Goal: Task Accomplishment & Management: Manage account settings

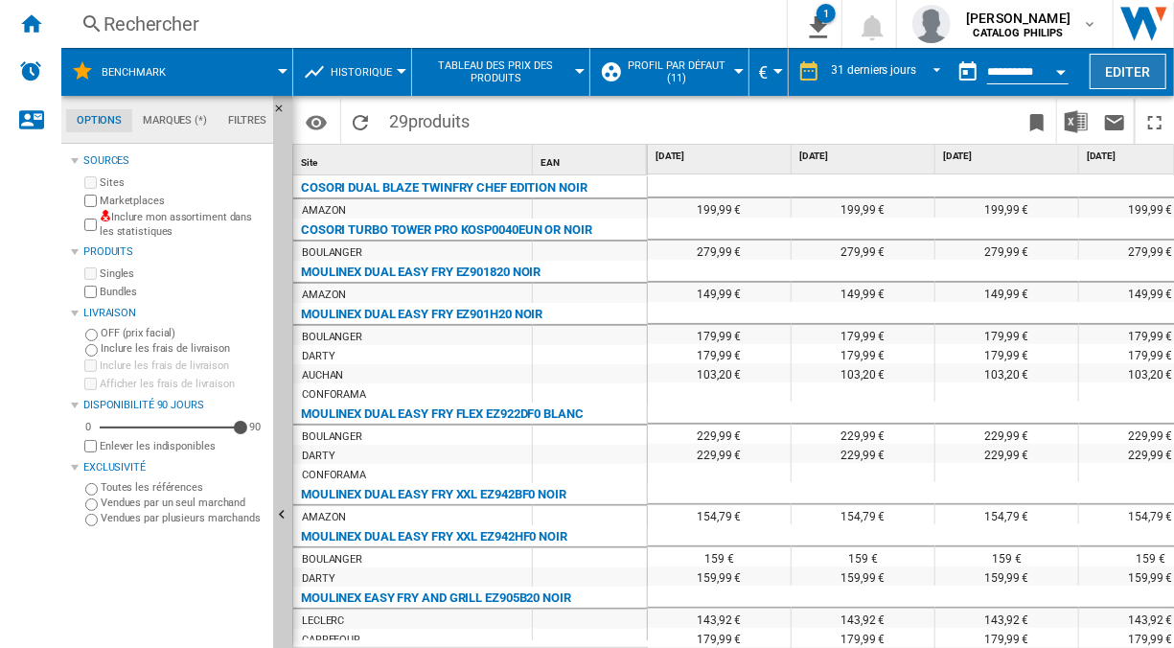
click at [1117, 65] on button "Editer" at bounding box center [1128, 71] width 77 height 35
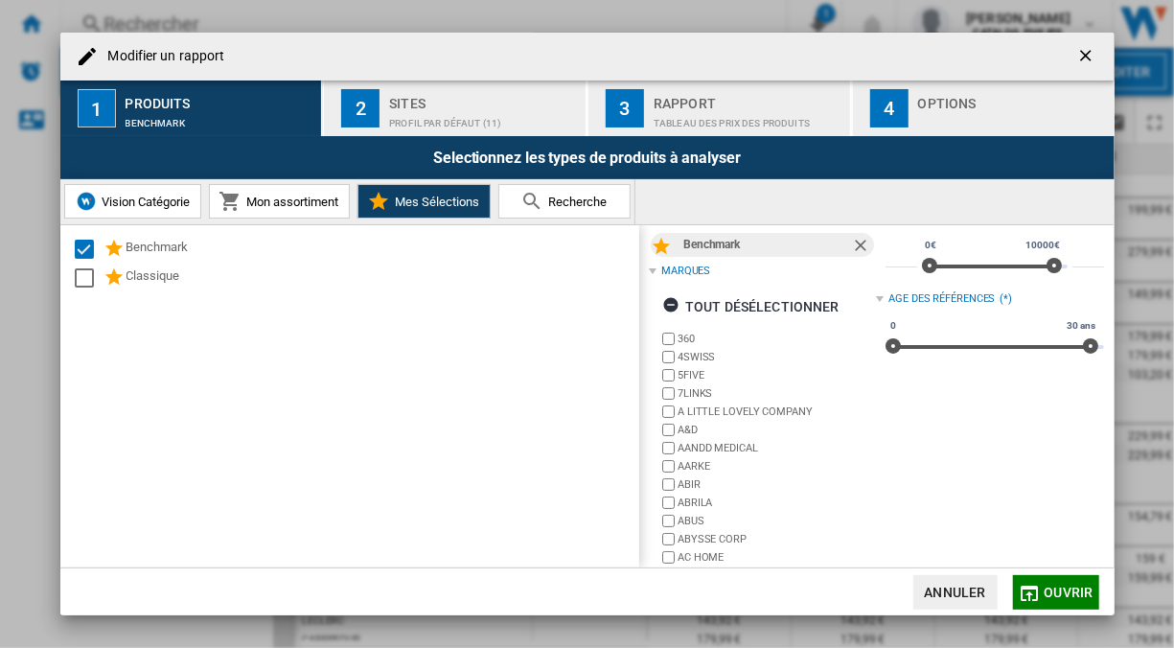
scroll to position [39, 0]
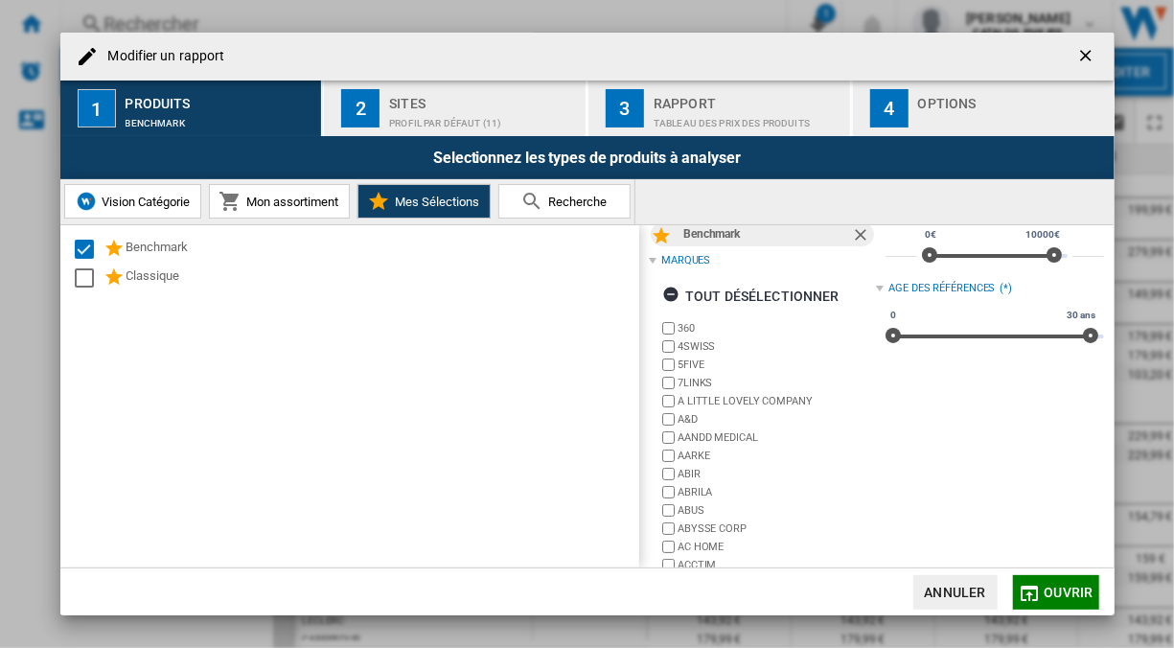
click at [212, 205] on button "Mon assortiment" at bounding box center [279, 201] width 141 height 35
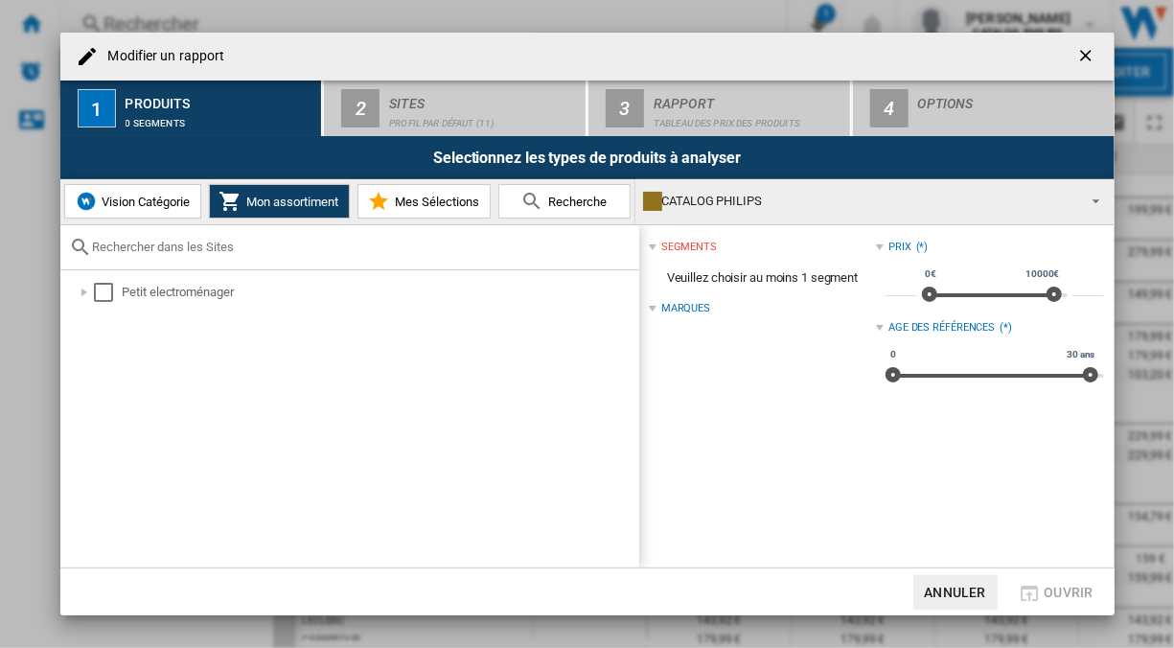
click at [467, 211] on button "Mes Sélections" at bounding box center [424, 201] width 133 height 35
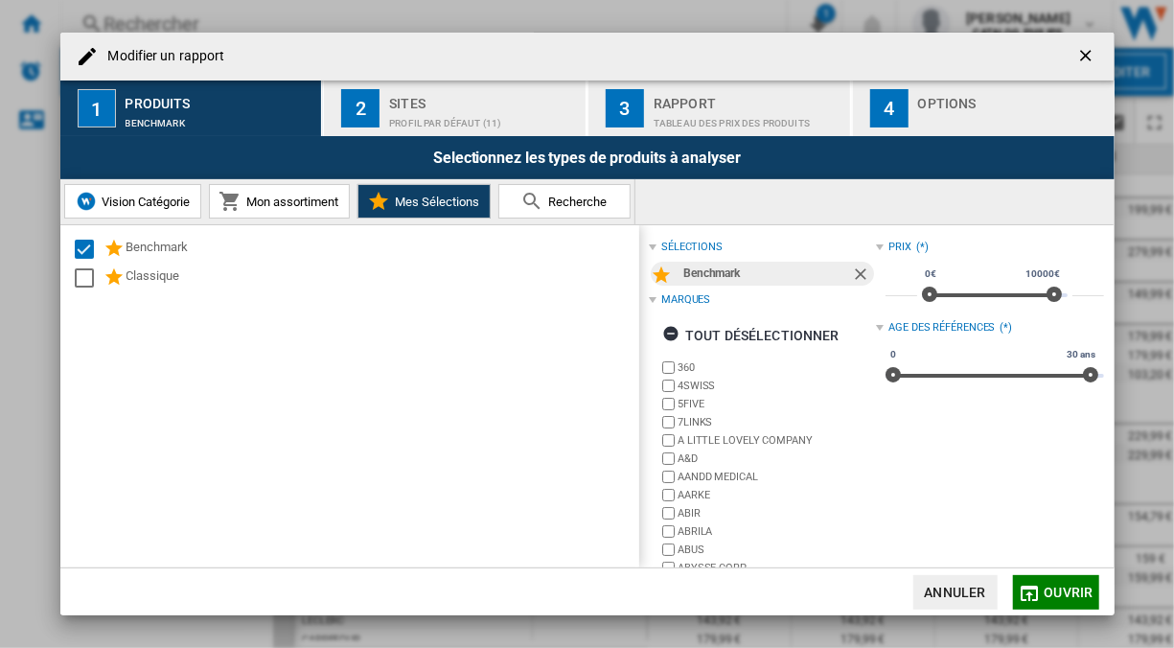
click at [741, 100] on div "Rapport" at bounding box center [748, 98] width 189 height 20
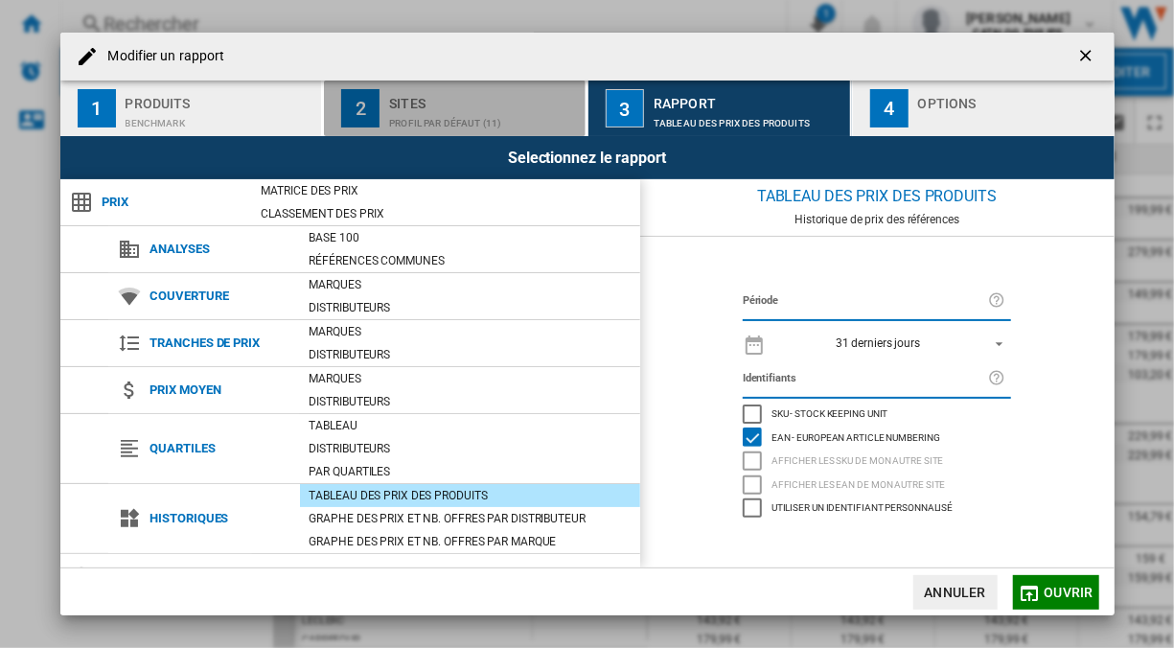
click at [507, 102] on div "Sites" at bounding box center [483, 98] width 189 height 20
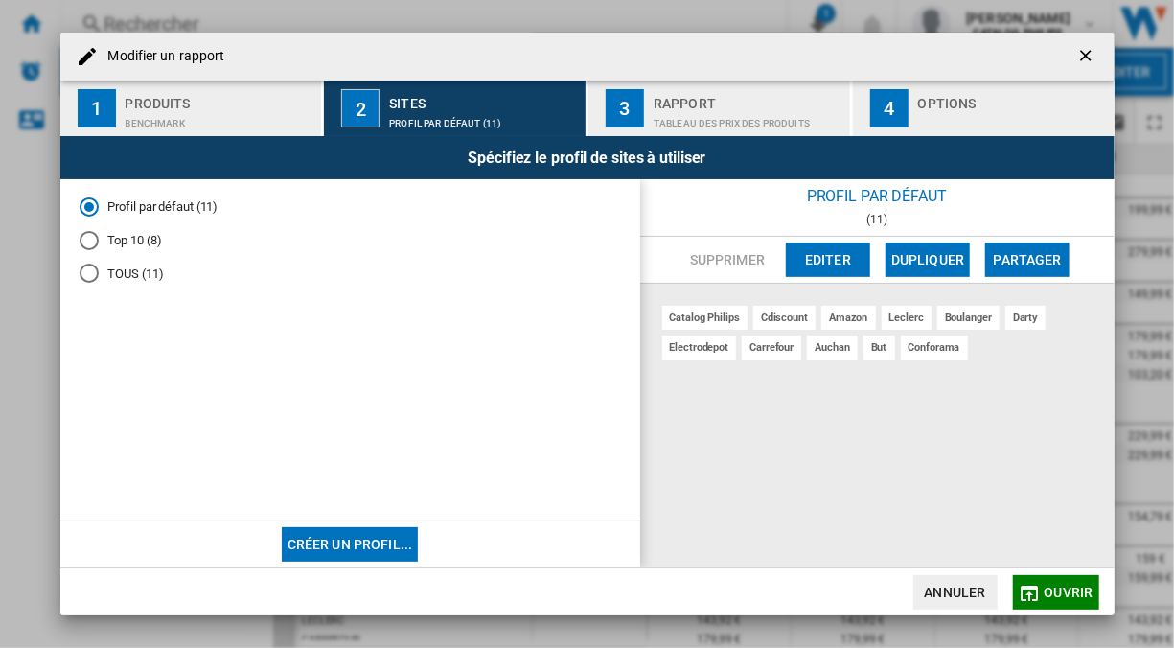
click at [211, 99] on div "Produits" at bounding box center [220, 98] width 189 height 20
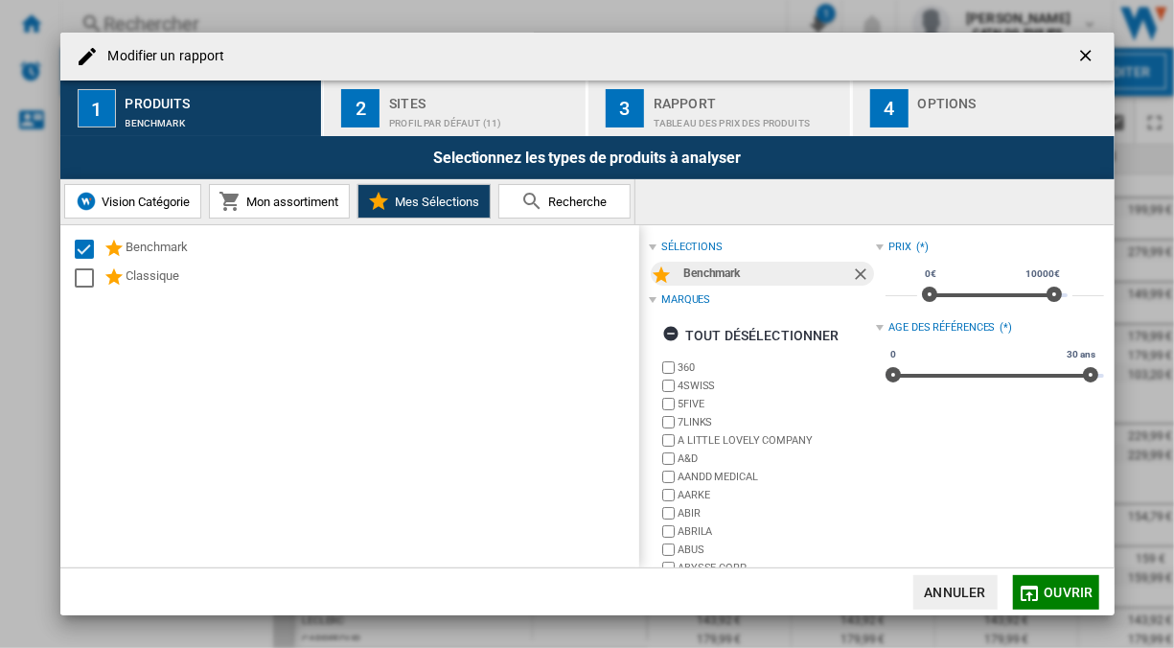
click at [687, 243] on div "sélections" at bounding box center [691, 247] width 61 height 15
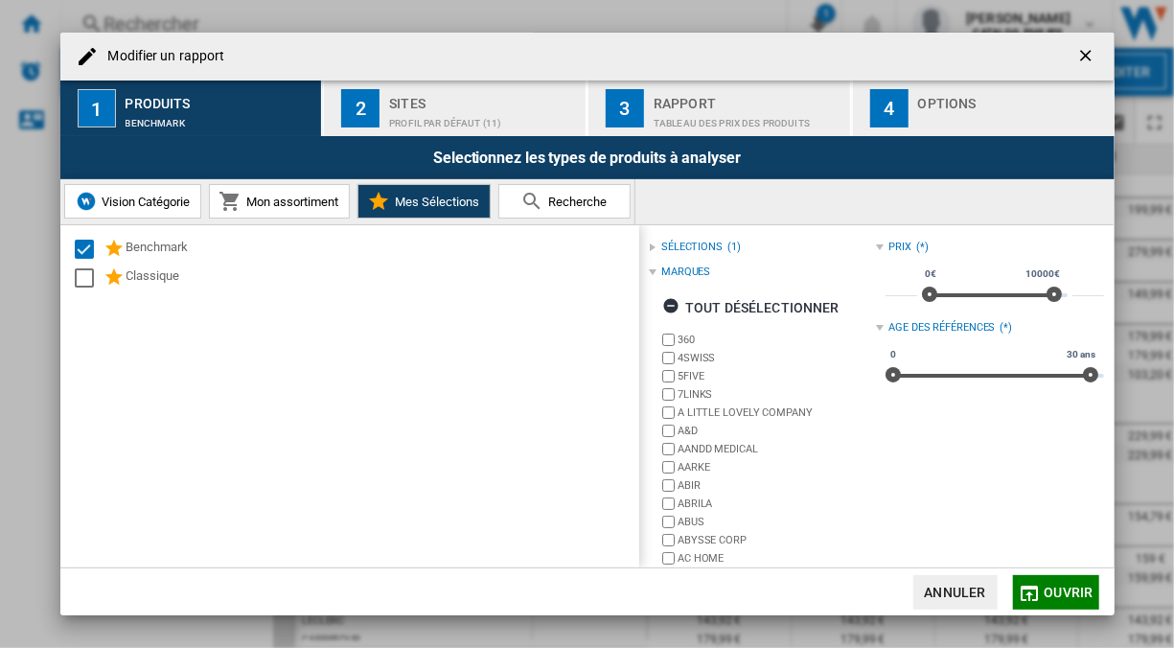
click at [693, 245] on div "sélections" at bounding box center [691, 247] width 61 height 15
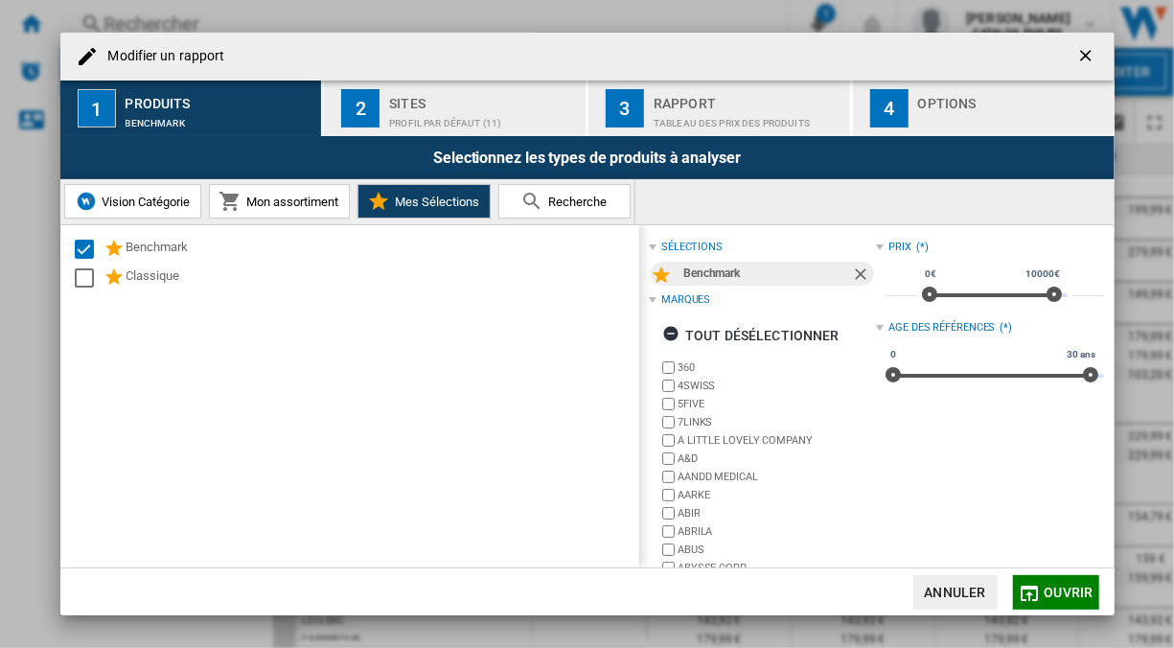
click at [689, 270] on div "Benchmark" at bounding box center [767, 274] width 168 height 24
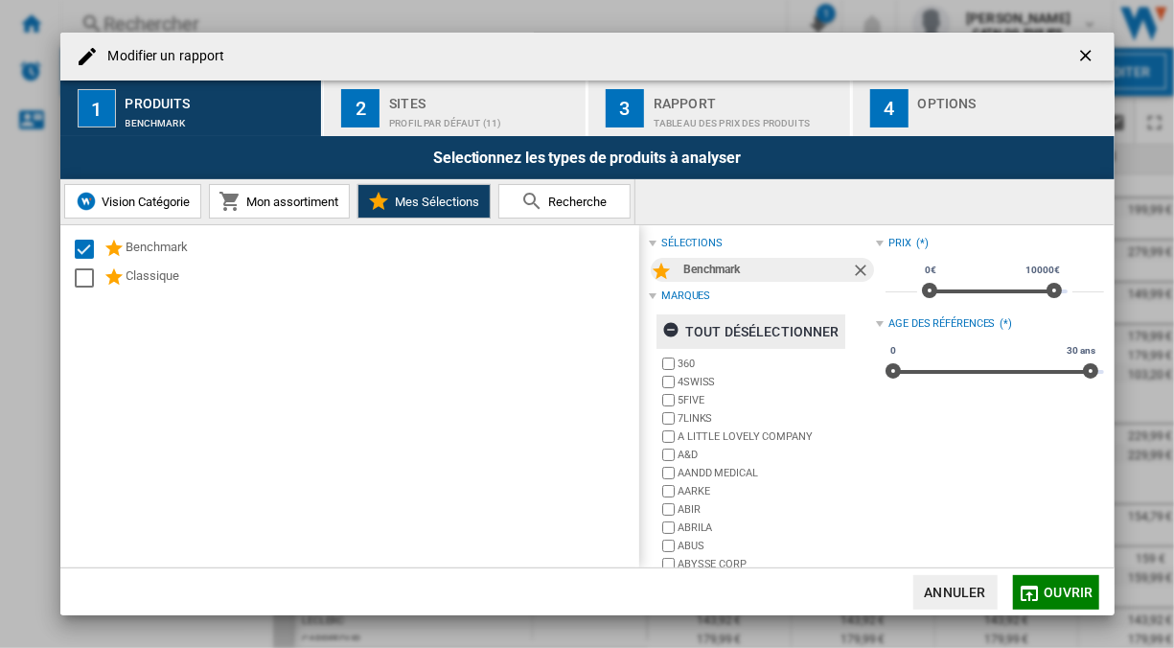
scroll to position [4, 0]
click at [1086, 48] on ng-md-icon "getI18NText('BUTTONS.CLOSE_DIALOG')" at bounding box center [1087, 57] width 23 height 23
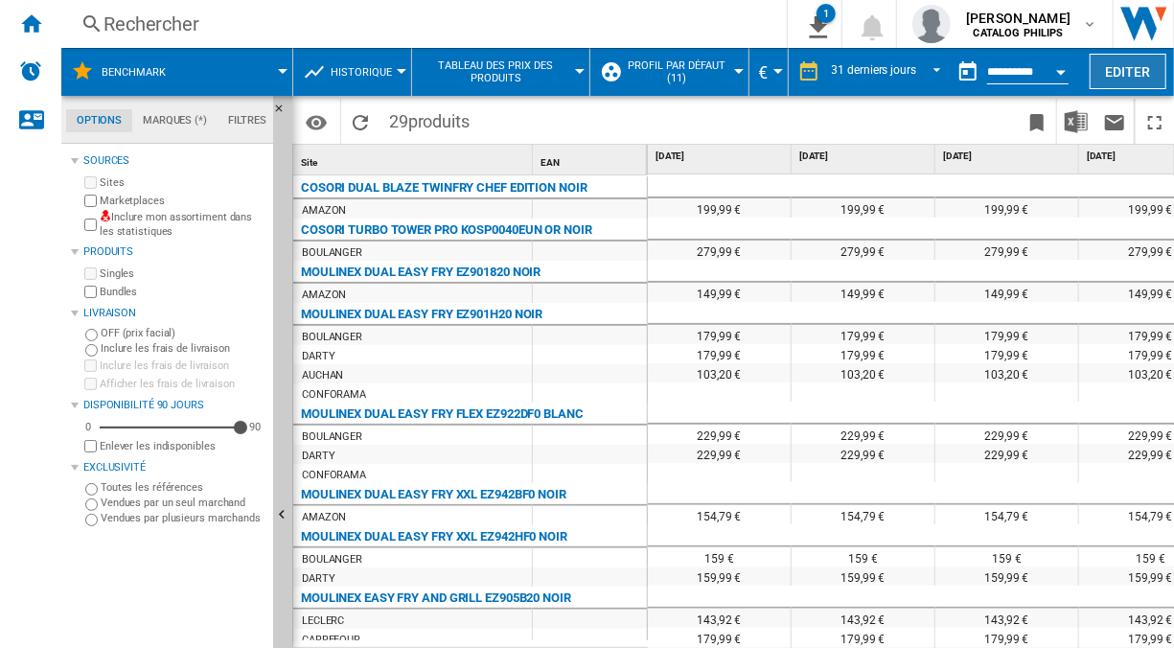
click at [1119, 79] on button "Editer" at bounding box center [1128, 71] width 77 height 35
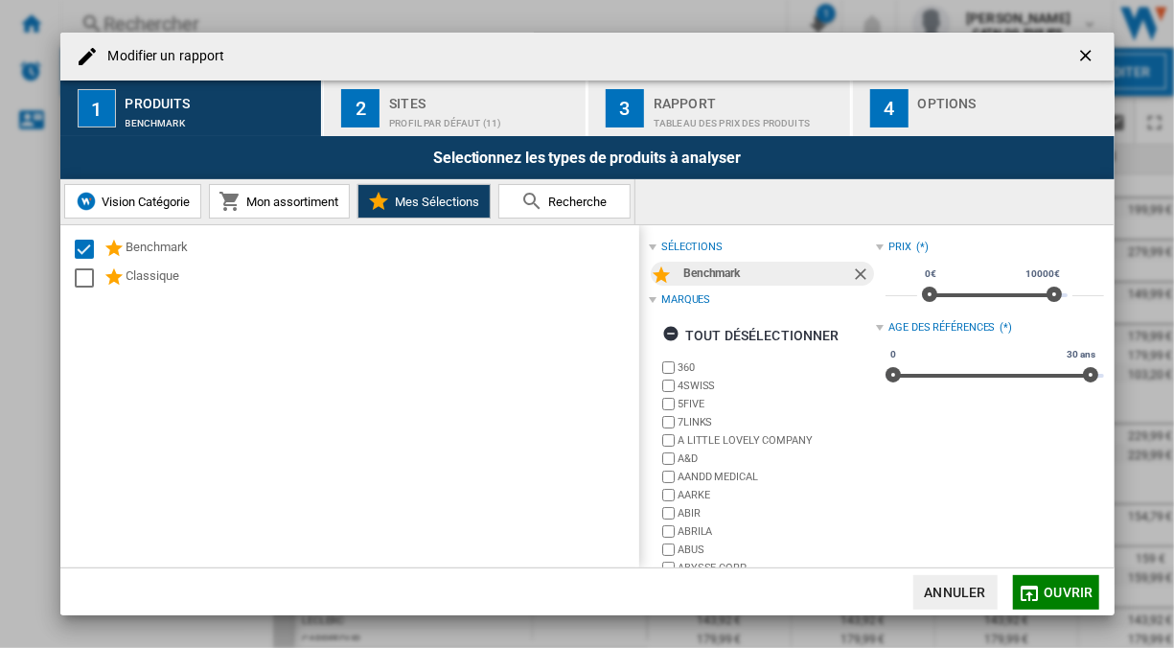
click at [1087, 54] on ng-md-icon "getI18NText('BUTTONS.CLOSE_DIALOG')" at bounding box center [1087, 57] width 23 height 23
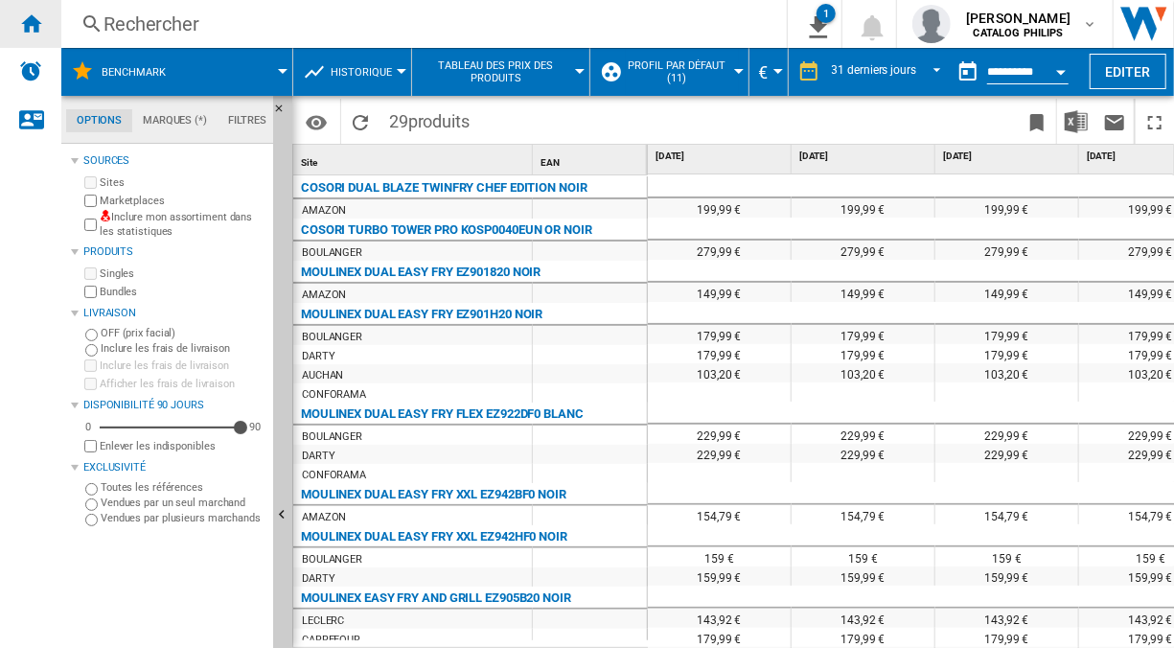
click at [35, 12] on ng-md-icon "Accueil" at bounding box center [30, 23] width 23 height 23
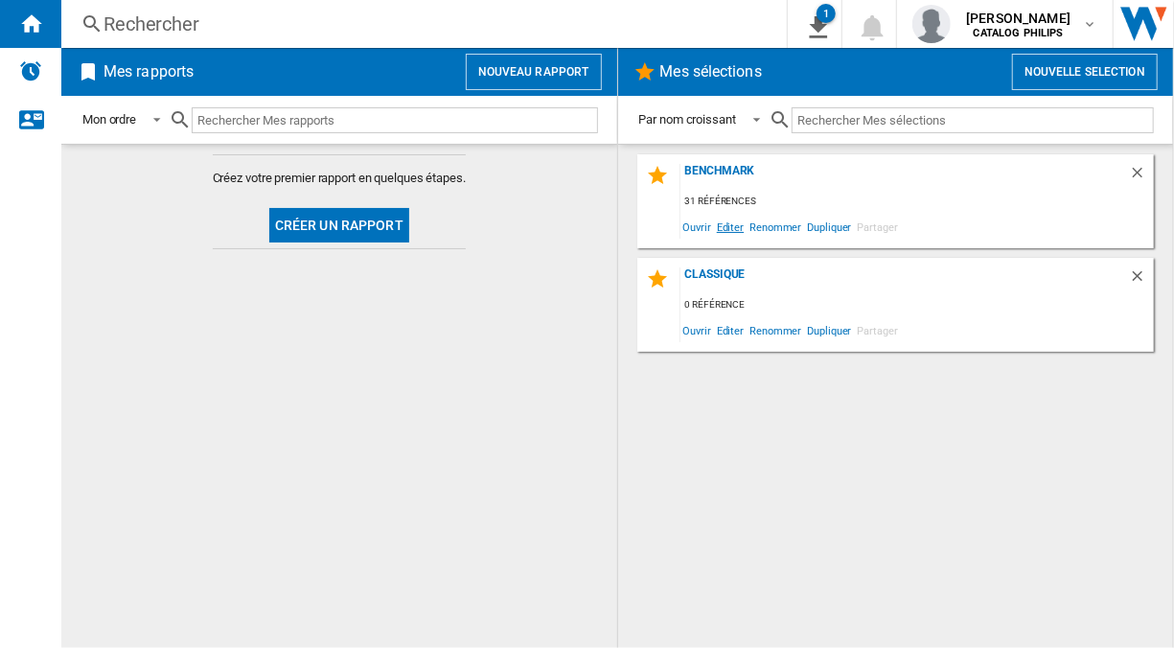
click at [720, 225] on span "Editer" at bounding box center [730, 227] width 33 height 26
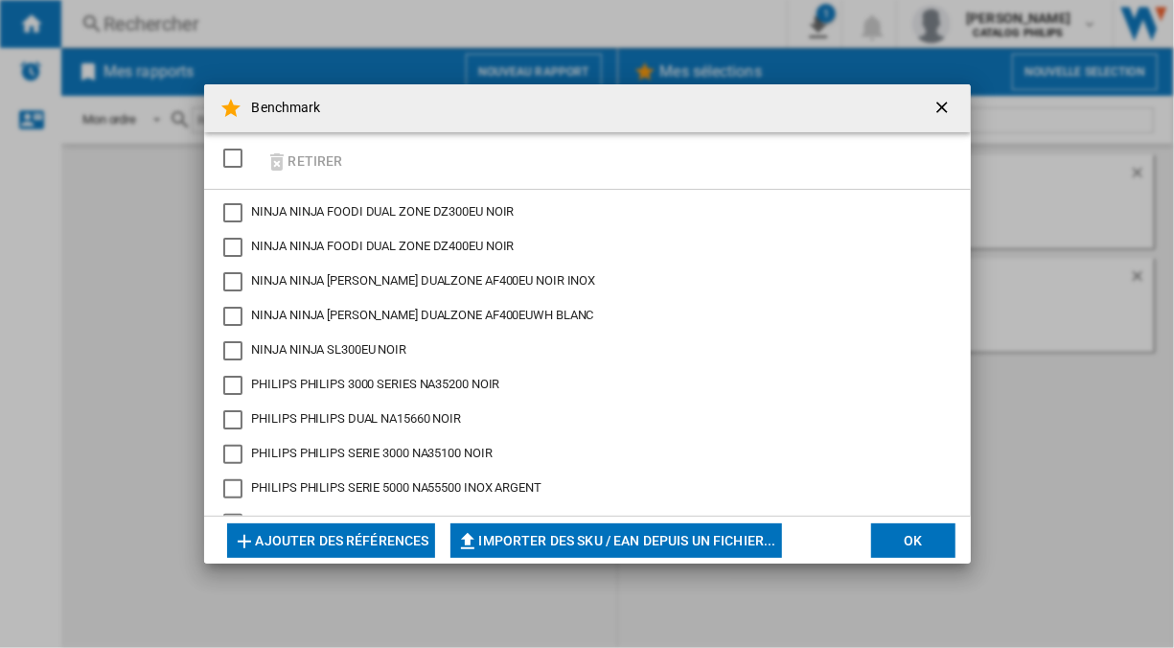
scroll to position [763, 0]
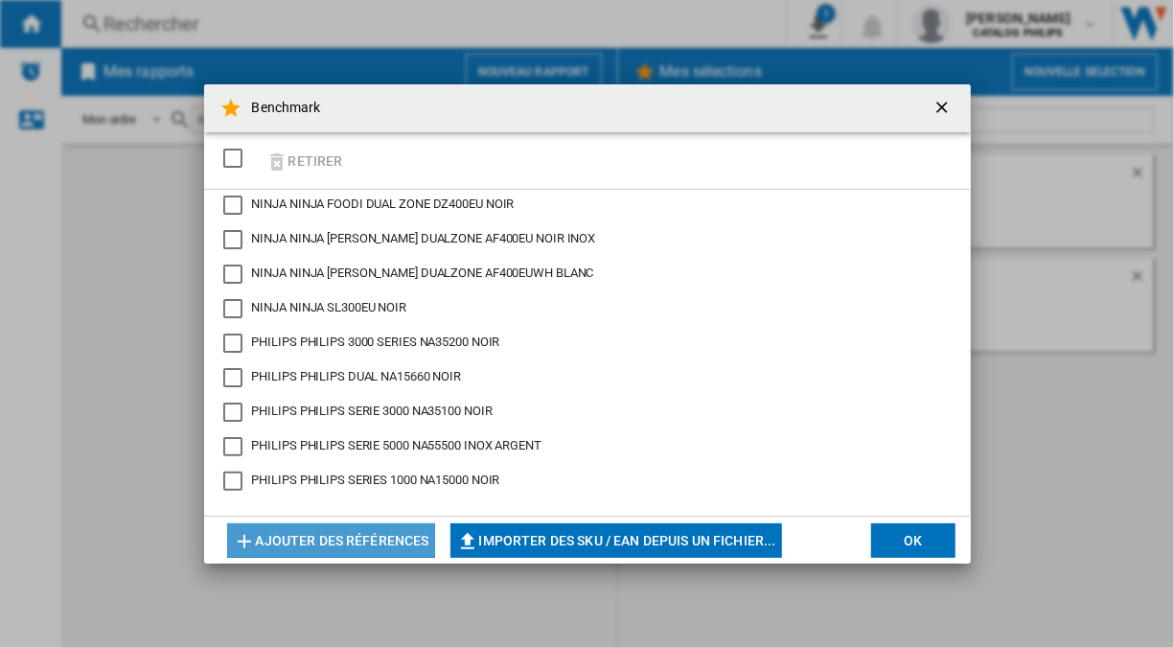
click at [410, 532] on button "Ajouter des références" at bounding box center [331, 540] width 208 height 35
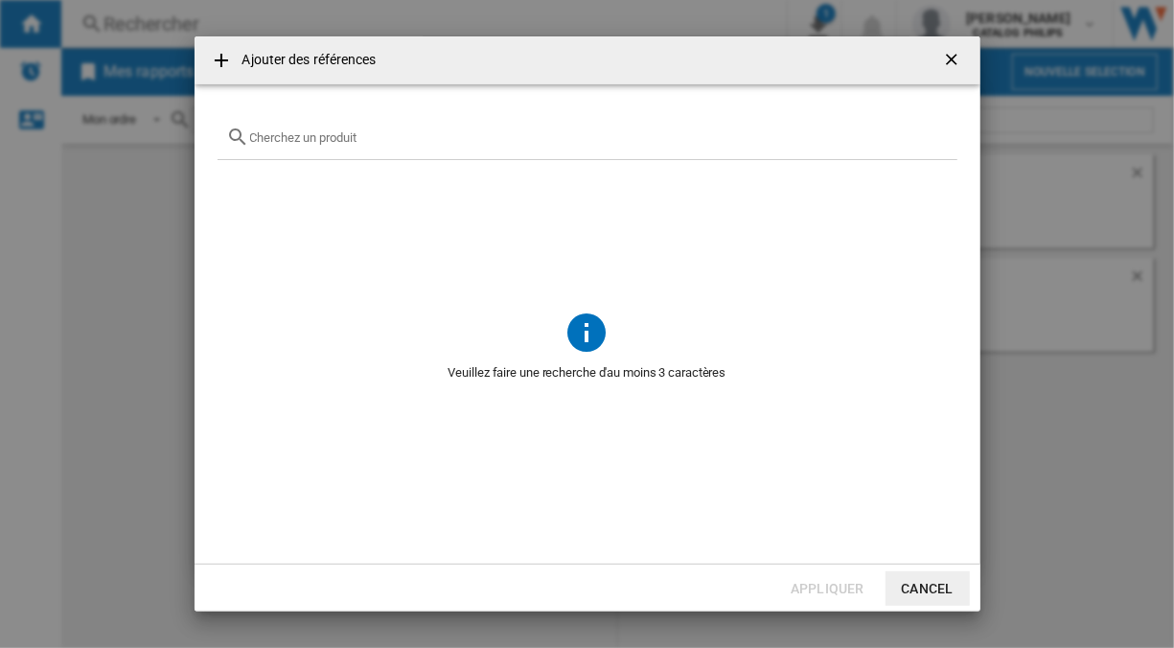
click at [355, 138] on input "text" at bounding box center [599, 137] width 698 height 14
type input "NA"
click at [951, 59] on ng-md-icon "getI18NText('BUTTONS.CLOSE_DIALOG')" at bounding box center [953, 61] width 23 height 23
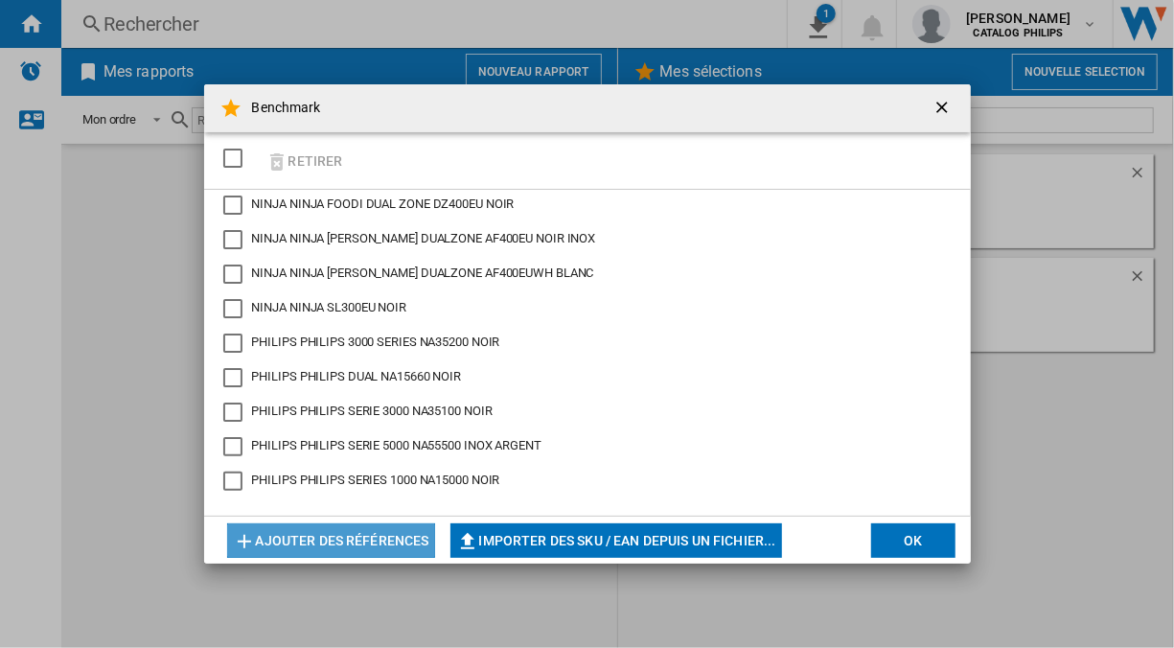
click at [338, 544] on button "Ajouter des références" at bounding box center [331, 540] width 208 height 35
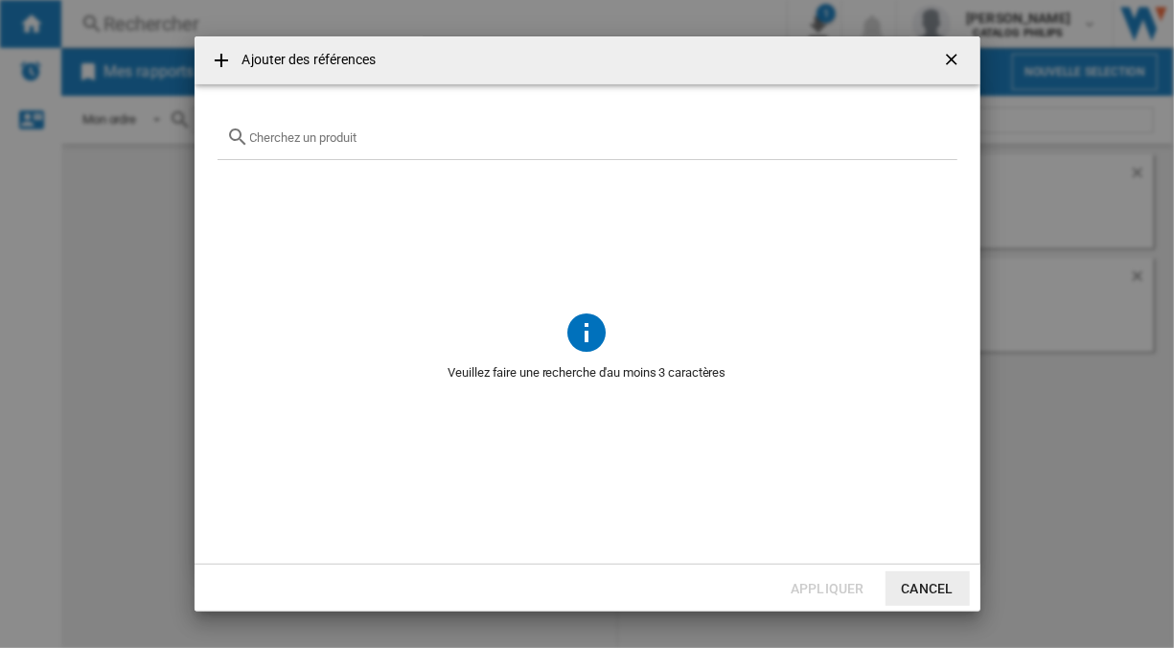
click at [297, 144] on input "Ajouter des ..." at bounding box center [599, 137] width 698 height 14
type input "N"
click at [948, 61] on ng-md-icon "getI18NText('BUTTONS.CLOSE_DIALOG')" at bounding box center [953, 61] width 23 height 23
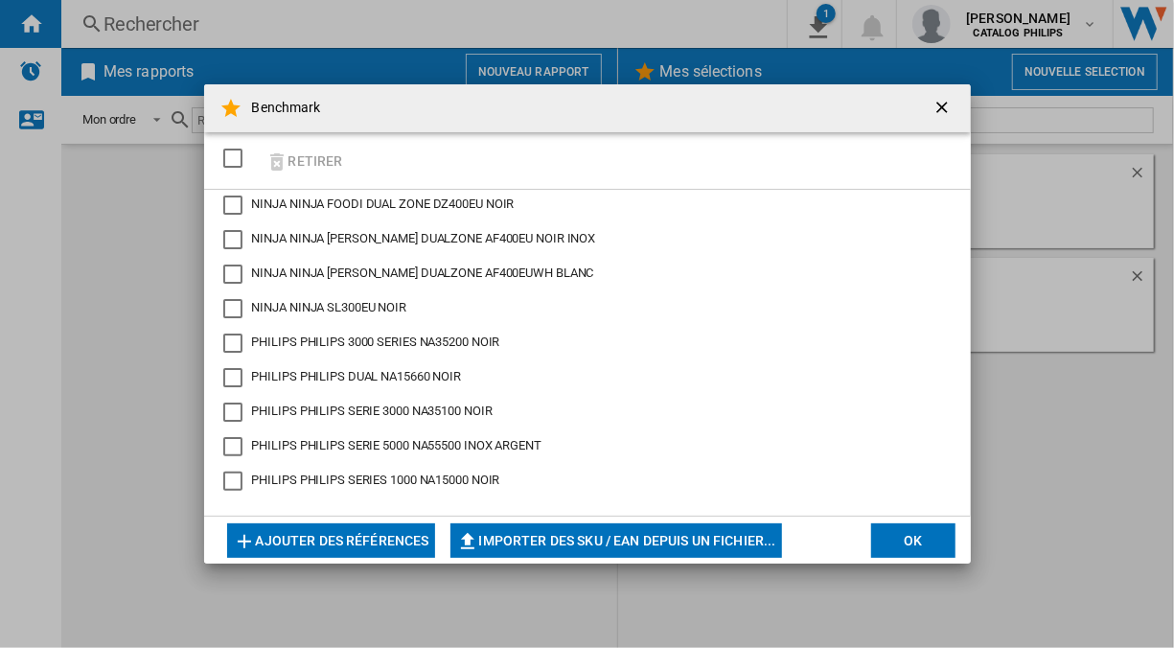
scroll to position [709, 0]
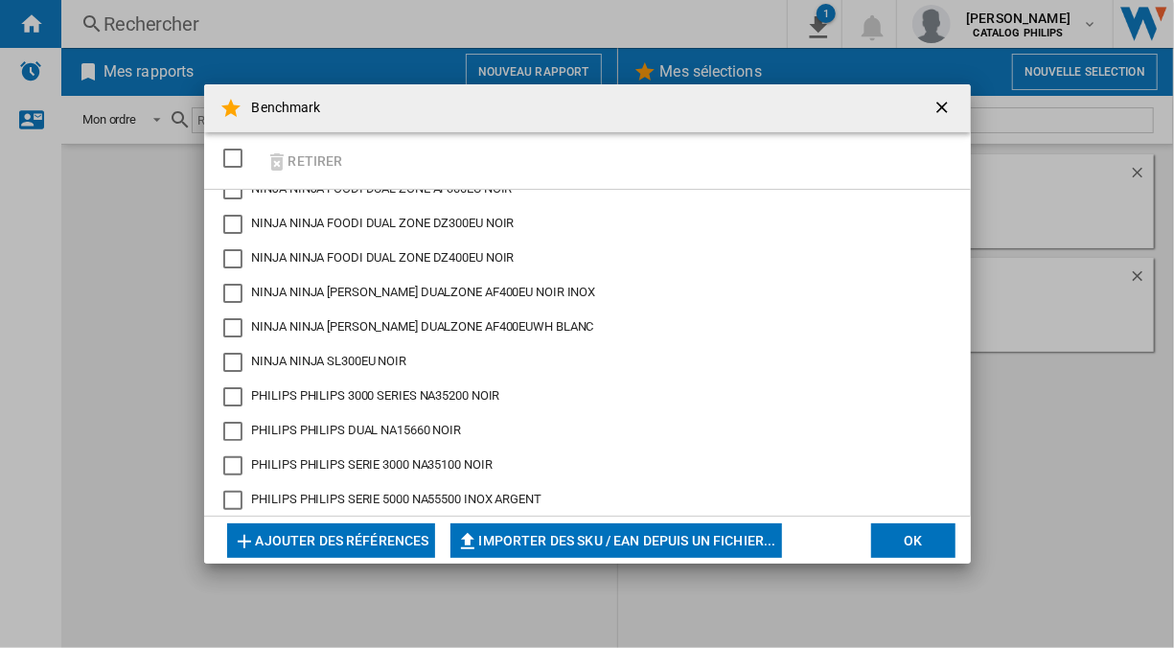
click at [359, 545] on button "Ajouter des références" at bounding box center [331, 540] width 208 height 35
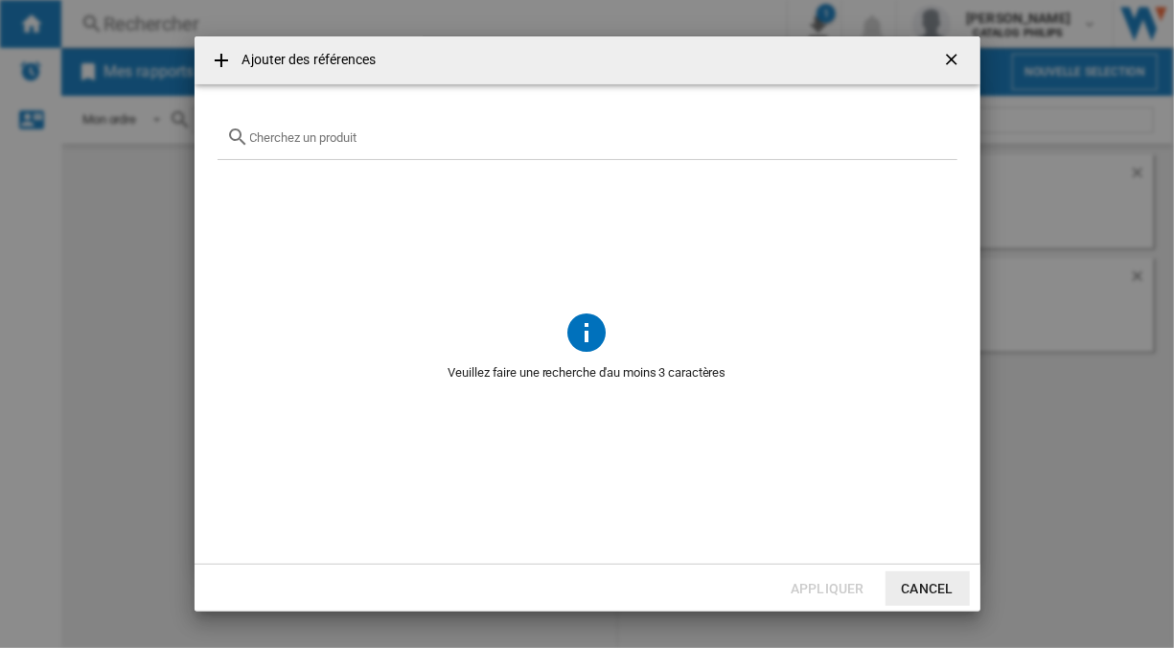
click at [306, 141] on input "Ajouter des ..." at bounding box center [599, 137] width 698 height 14
type input "Philips"
click at [959, 59] on ng-md-icon "getI18NText('BUTTONS.CLOSE_DIALOG')" at bounding box center [953, 61] width 23 height 23
